Goal: Find specific page/section: Find specific page/section

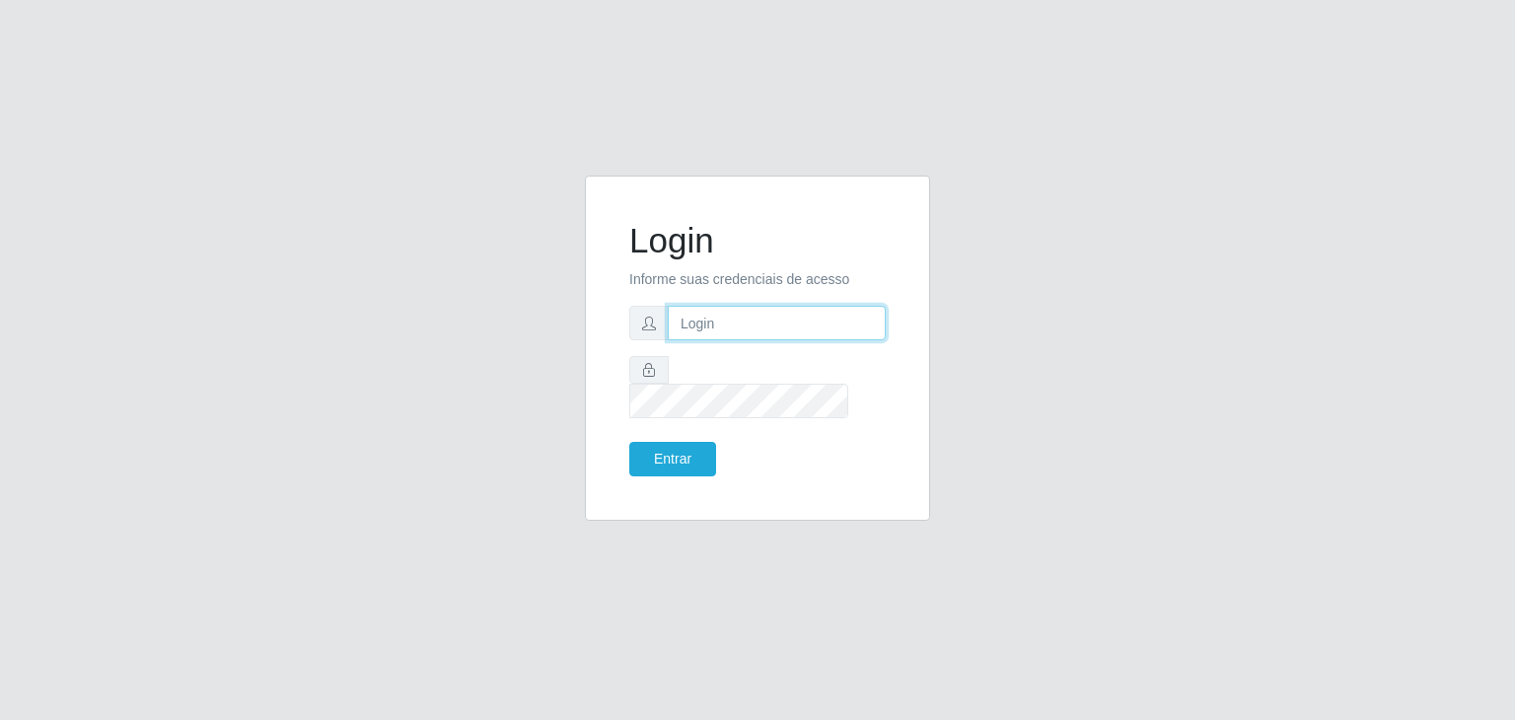
type input "[EMAIL_ADDRESS][DOMAIN_NAME]"
click at [648, 462] on div "Login Informe suas credenciais de acesso [EMAIL_ADDRESS][DOMAIN_NAME] Entrar" at bounding box center [757, 348] width 296 height 296
click at [653, 456] on button "Entrar" at bounding box center [672, 459] width 87 height 35
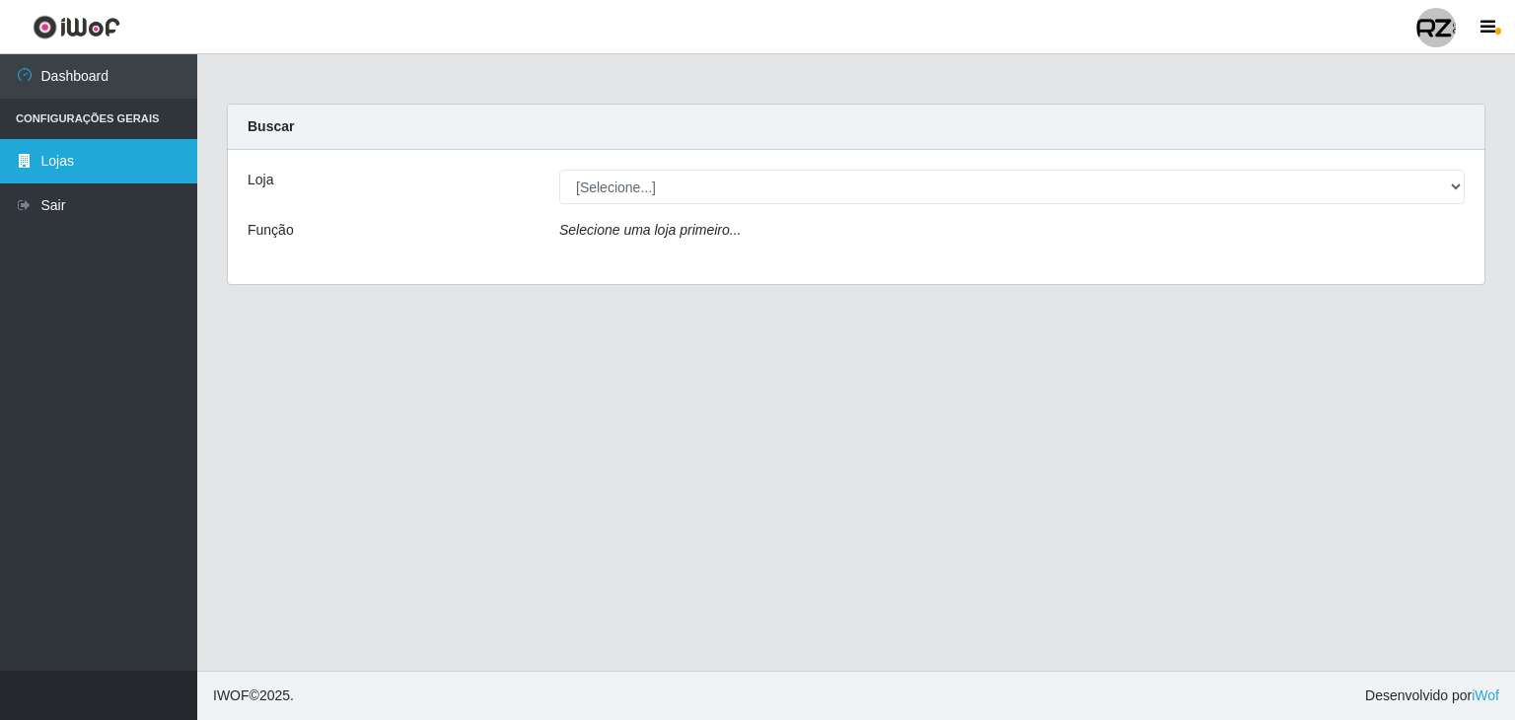
click at [143, 149] on link "Lojas" at bounding box center [98, 161] width 197 height 44
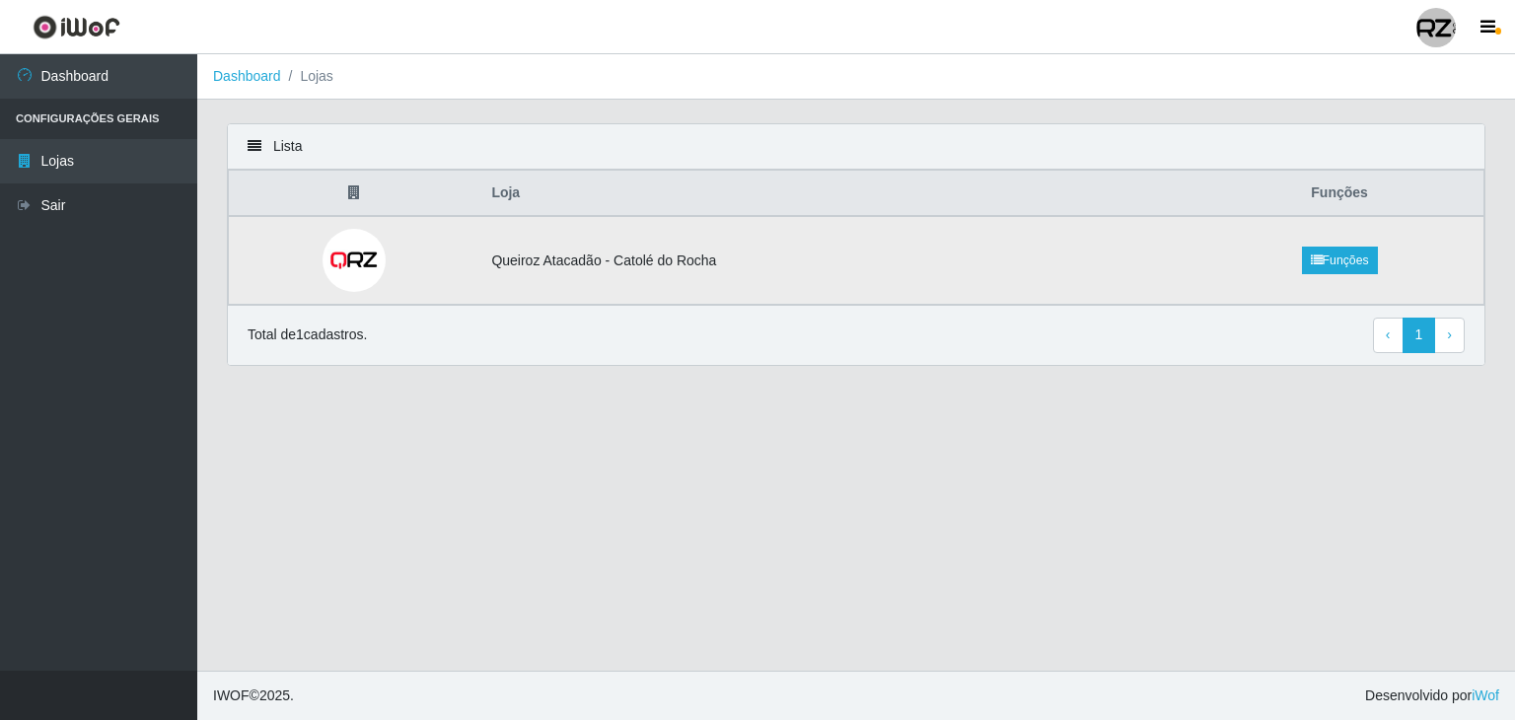
click at [371, 265] on img at bounding box center [353, 260] width 63 height 63
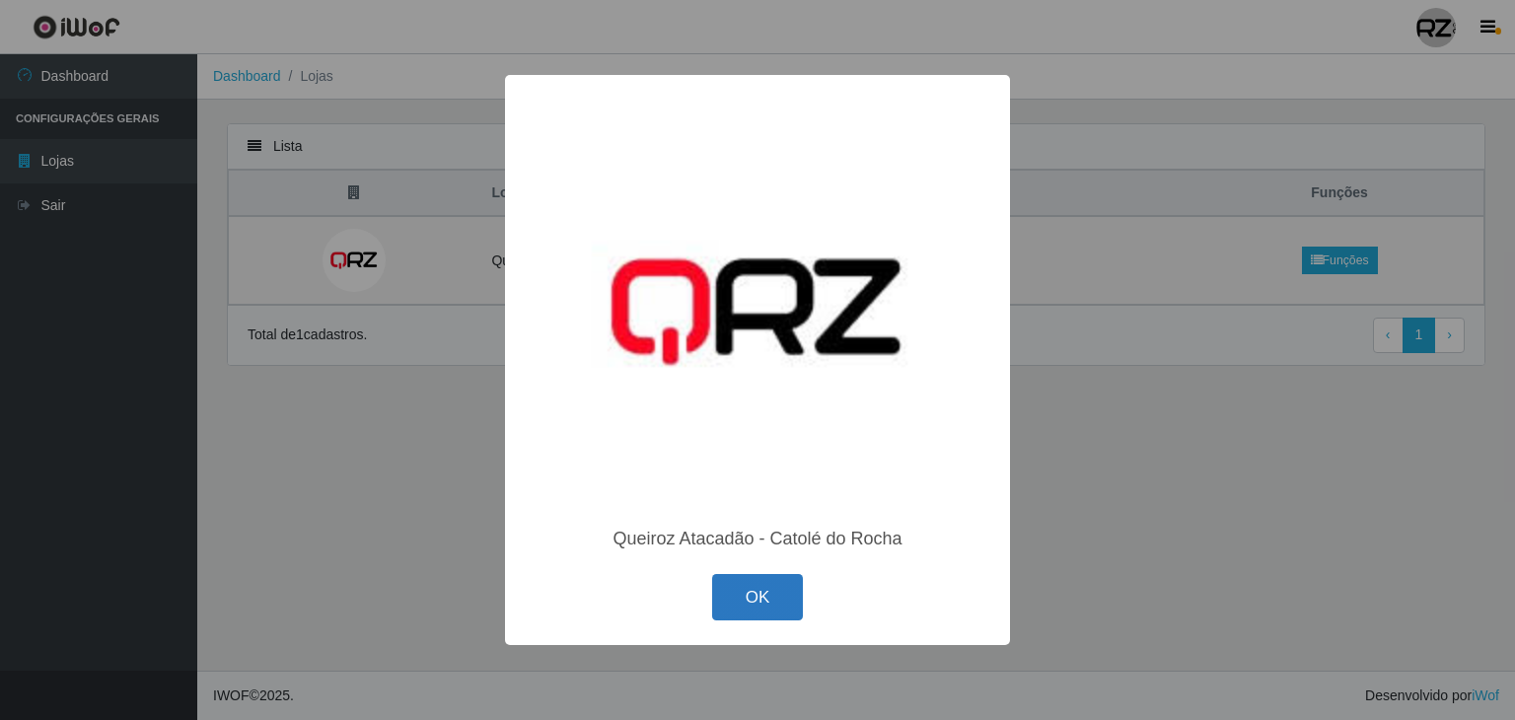
click at [783, 600] on button "OK" at bounding box center [758, 597] width 92 height 46
